Goal: Information Seeking & Learning: Check status

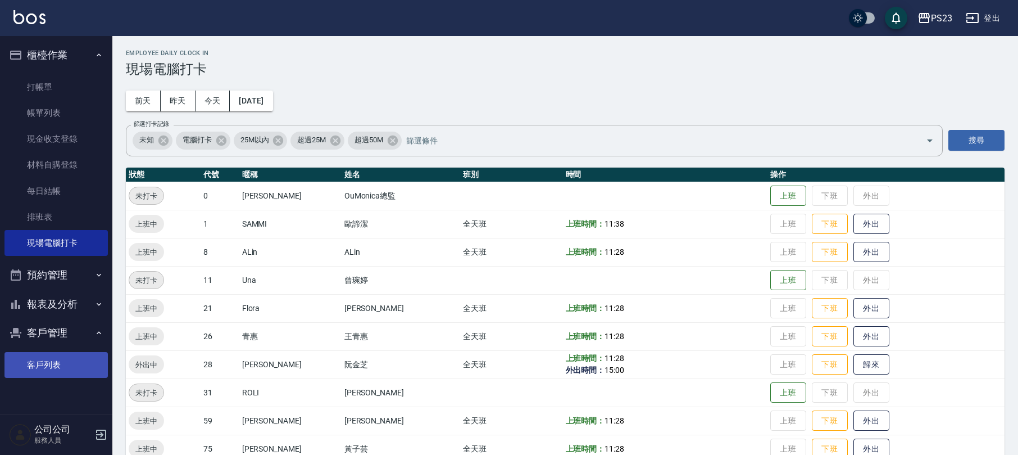
click at [17, 367] on link "客戶列表" at bounding box center [55, 365] width 103 height 26
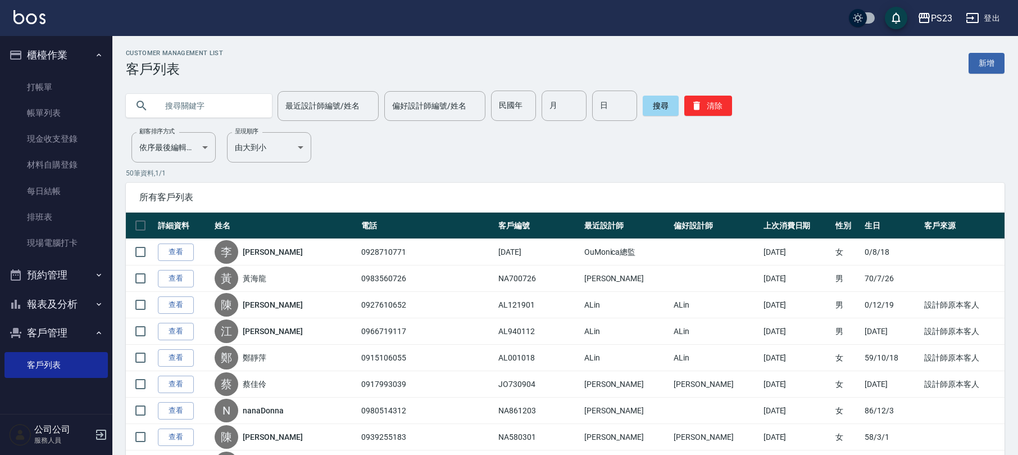
click at [176, 102] on input "text" at bounding box center [210, 105] width 106 height 30
type input "[PERSON_NAME]"
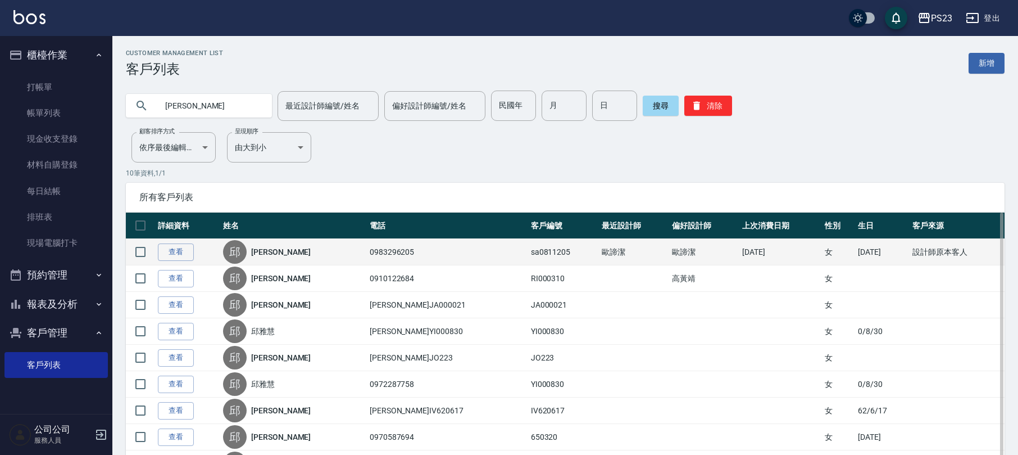
click at [253, 243] on div "[PERSON_NAME]" at bounding box center [293, 252] width 141 height 24
click at [276, 256] on link "[PERSON_NAME]" at bounding box center [281, 251] width 60 height 11
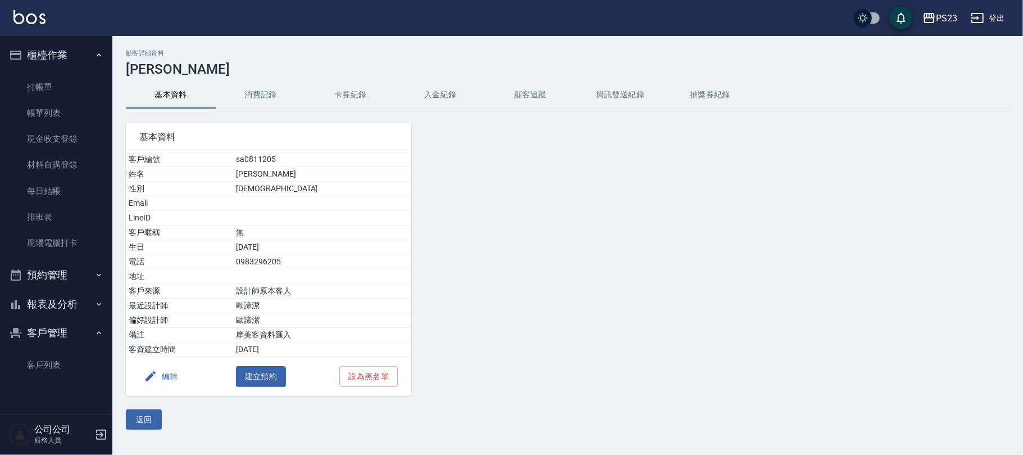
click at [264, 91] on button "消費記錄" at bounding box center [261, 94] width 90 height 27
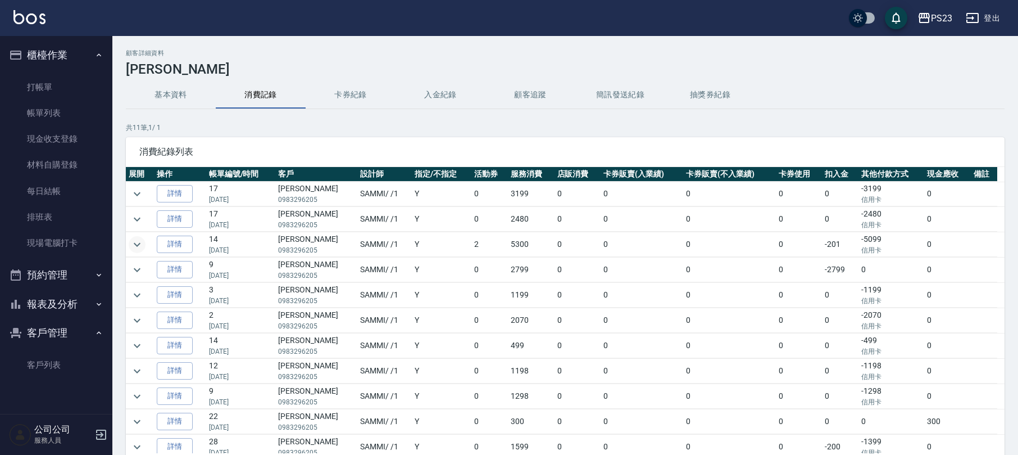
click at [140, 240] on icon "expand row" at bounding box center [136, 244] width 13 height 13
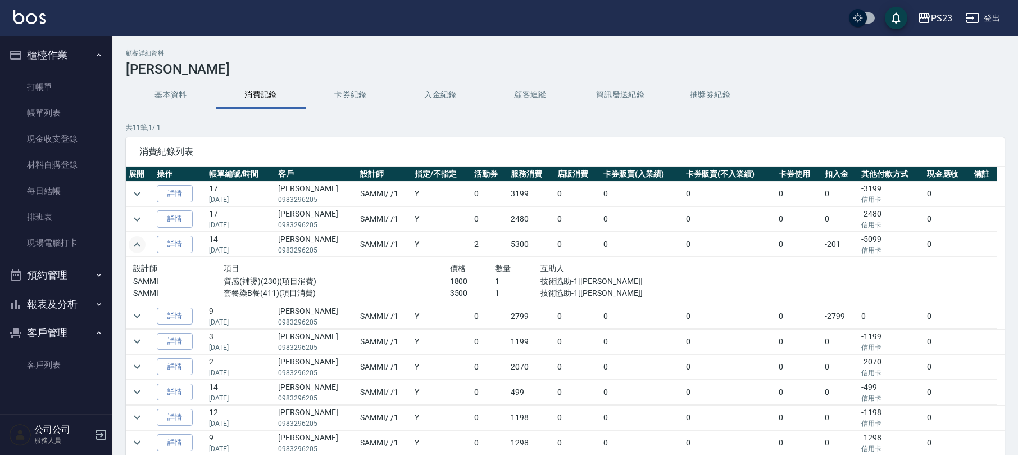
click at [140, 243] on icon "expand row" at bounding box center [136, 244] width 13 height 13
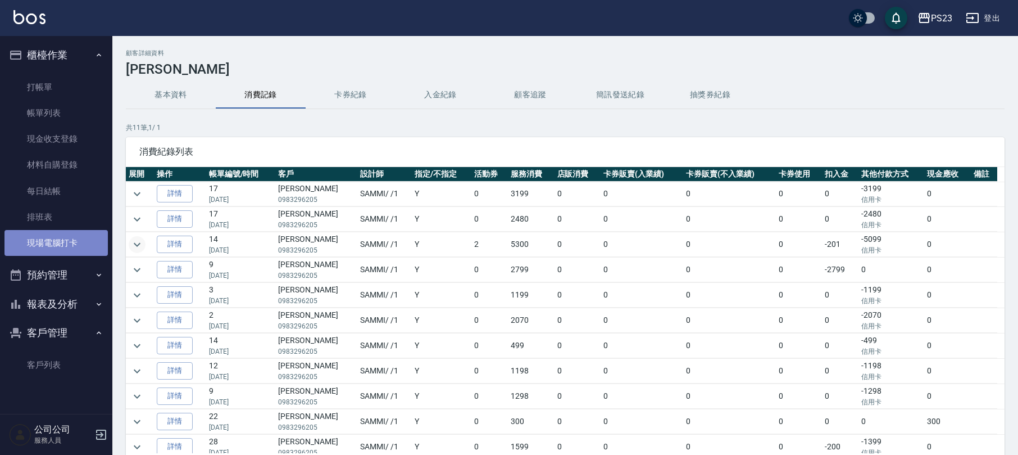
click at [54, 248] on link "現場電腦打卡" at bounding box center [55, 243] width 103 height 26
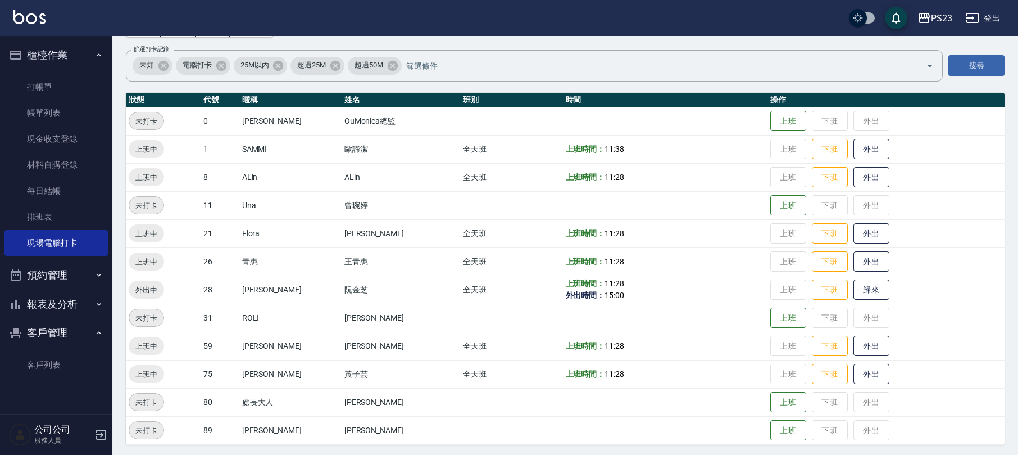
scroll to position [78, 0]
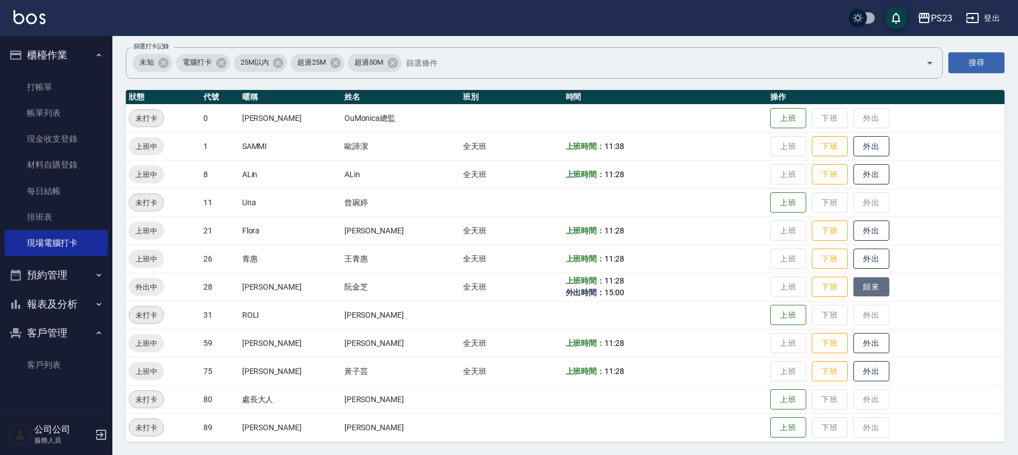
click at [853, 284] on button "歸來" at bounding box center [871, 287] width 36 height 20
click at [60, 331] on button "客戶管理" at bounding box center [55, 332] width 103 height 29
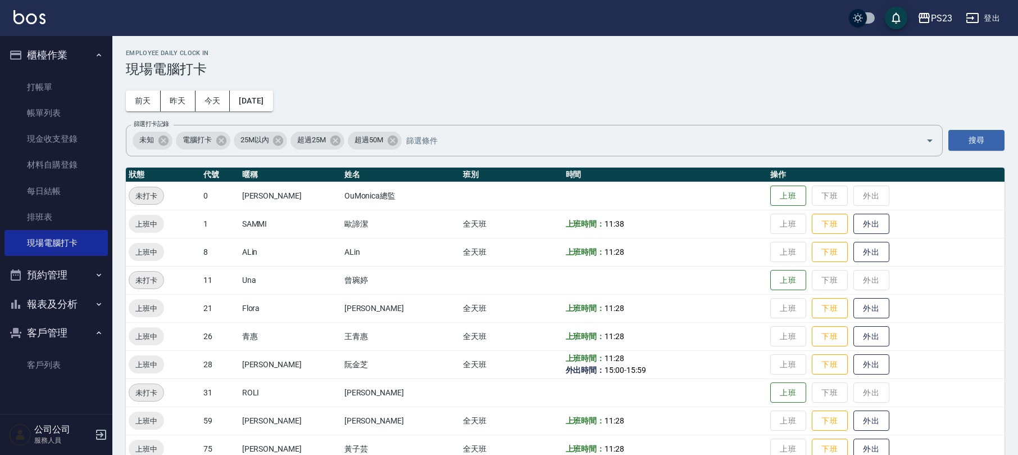
click at [59, 299] on button "報表及分析" at bounding box center [55, 303] width 103 height 29
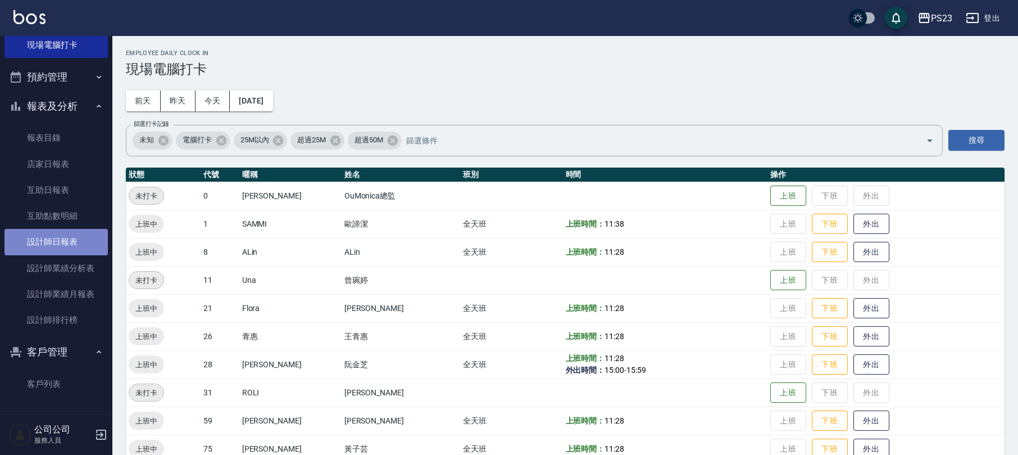
click at [70, 245] on link "設計師日報表" at bounding box center [55, 242] width 103 height 26
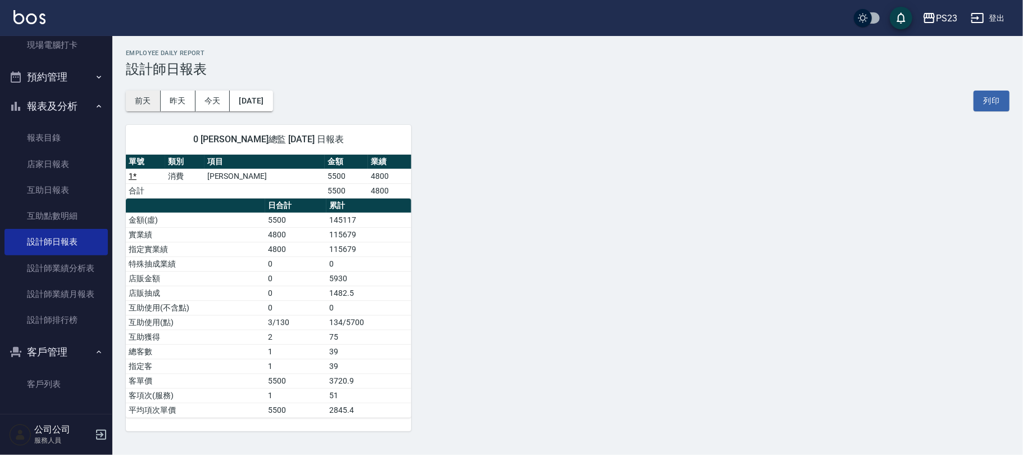
click at [151, 99] on button "前天" at bounding box center [143, 100] width 35 height 21
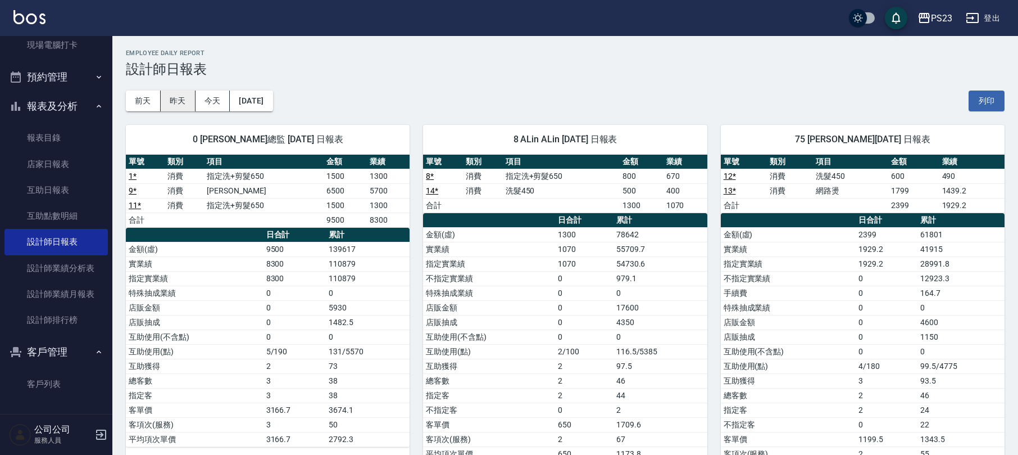
click at [176, 97] on button "昨天" at bounding box center [178, 100] width 35 height 21
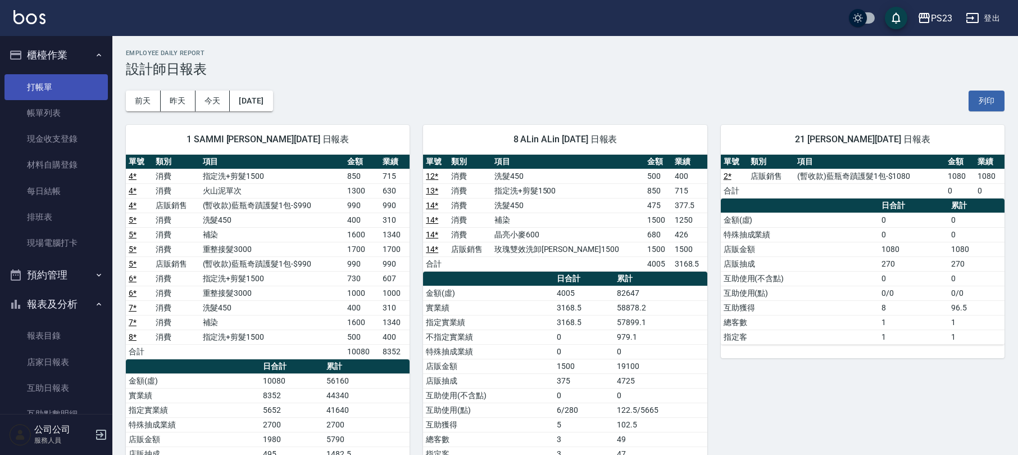
click at [69, 85] on link "打帳單" at bounding box center [55, 87] width 103 height 26
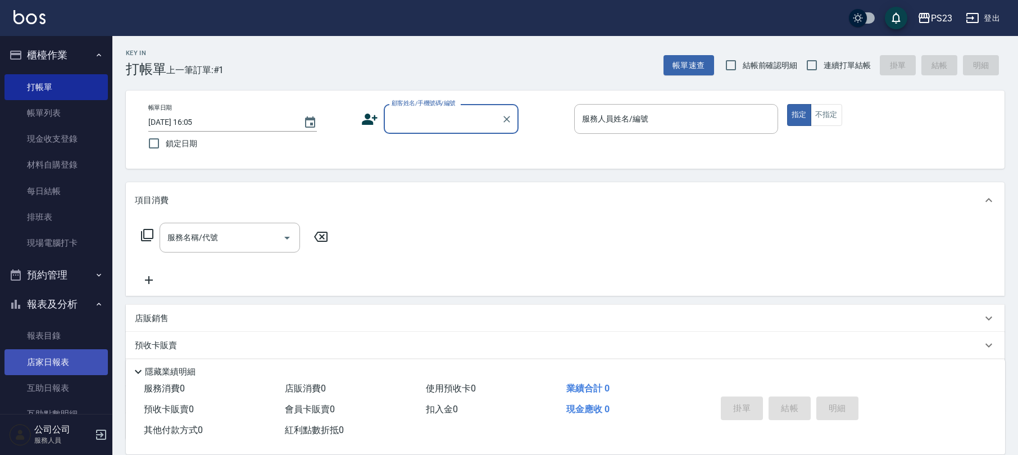
scroll to position [149, 0]
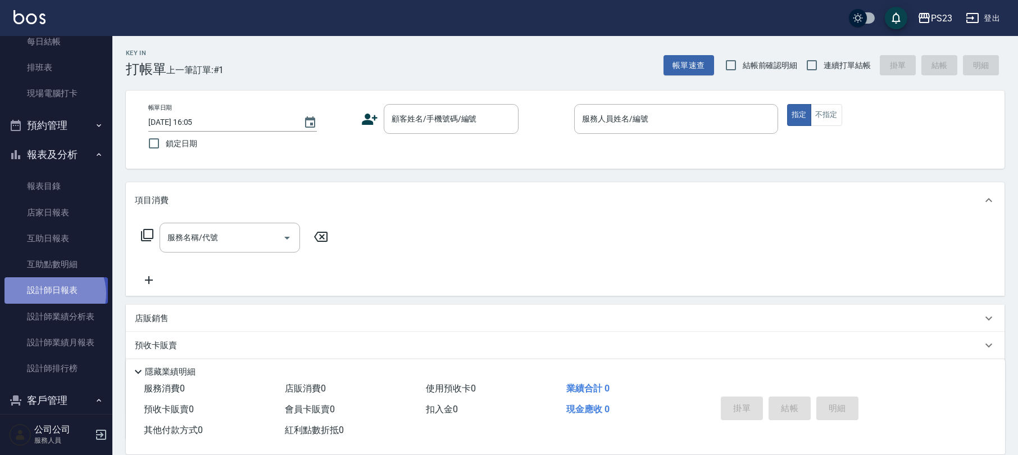
click at [52, 293] on link "設計師日報表" at bounding box center [55, 290] width 103 height 26
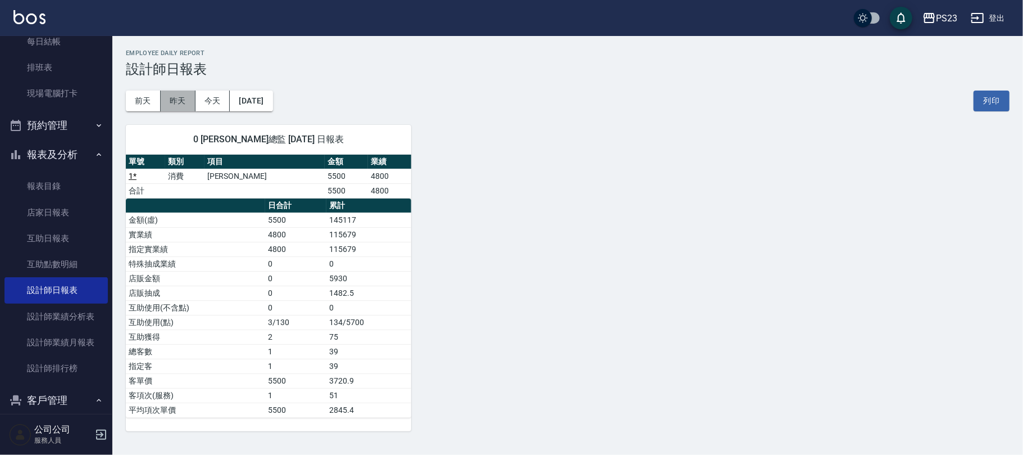
click at [185, 100] on button "昨天" at bounding box center [178, 100] width 35 height 21
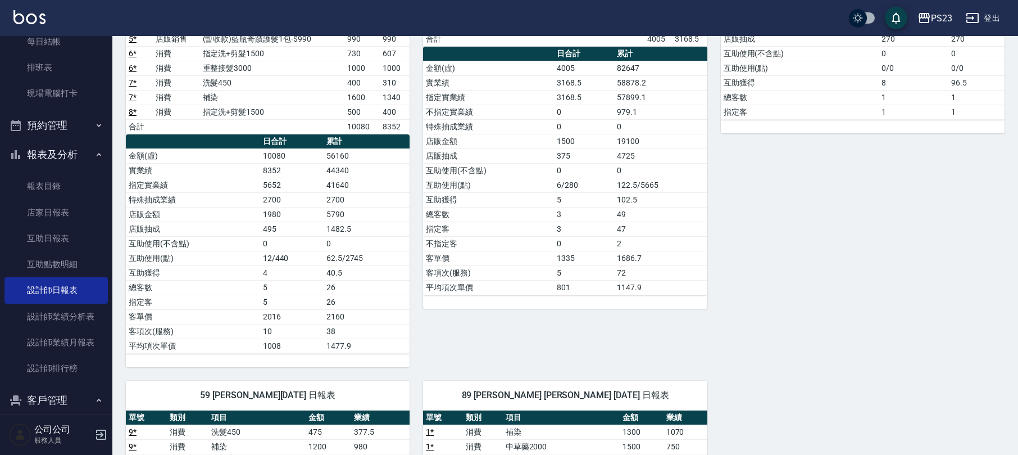
scroll to position [149, 0]
